Goal: Check status: Check status

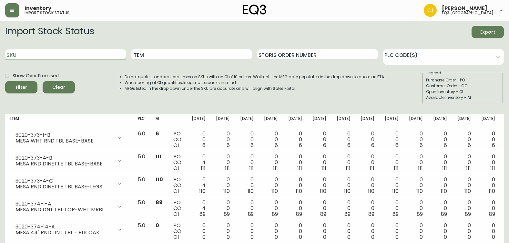
drag, startPoint x: 37, startPoint y: 55, endPoint x: 36, endPoint y: 59, distance: 3.9
click at [37, 57] on input "SKU" at bounding box center [65, 54] width 121 height 10
paste input "[PHONE_NUMBER]"
click at [5, 81] on button "Filter" at bounding box center [21, 87] width 32 height 12
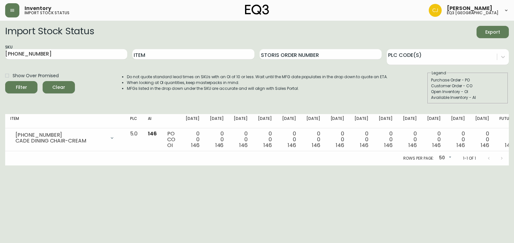
click at [0, 125] on html "Inventory import stock status [PERSON_NAME] eq3 [GEOGRAPHIC_DATA] Import Stock …" at bounding box center [257, 82] width 514 height 165
drag, startPoint x: 41, startPoint y: 49, endPoint x: 0, endPoint y: 60, distance: 42.3
click at [0, 56] on html "Inventory import stock status [PERSON_NAME] eq3 [GEOGRAPHIC_DATA] Import Stock …" at bounding box center [257, 82] width 514 height 165
paste input "[PHONE_NUMBER]"
type input "[PHONE_NUMBER]"
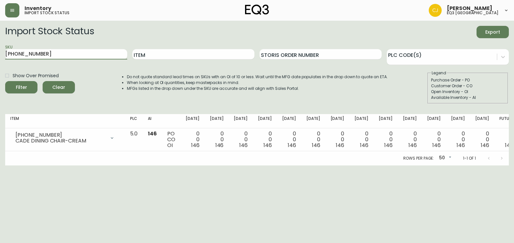
click at [5, 81] on button "Filter" at bounding box center [21, 87] width 32 height 12
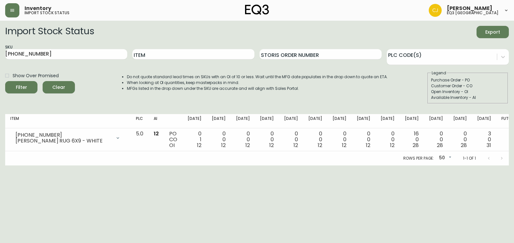
click at [15, 165] on html "Inventory import stock status [PERSON_NAME] eq3 [GEOGRAPHIC_DATA] Import Stock …" at bounding box center [257, 82] width 514 height 165
